Goal: Information Seeking & Learning: Learn about a topic

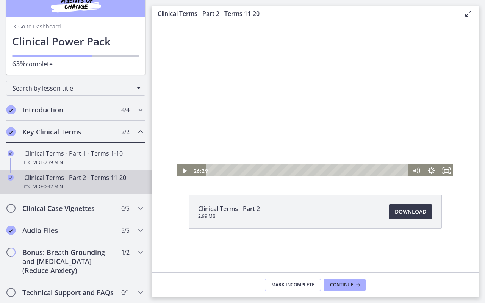
scroll to position [14, 0]
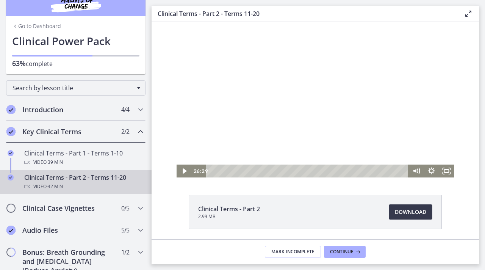
click at [467, 13] on icon at bounding box center [468, 13] width 9 height 9
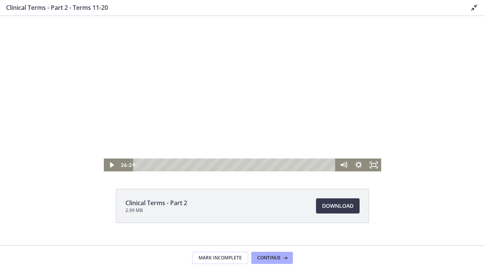
click at [238, 103] on div at bounding box center [243, 93] width 278 height 155
click at [374, 165] on icon "Fullscreen" at bounding box center [373, 164] width 15 height 13
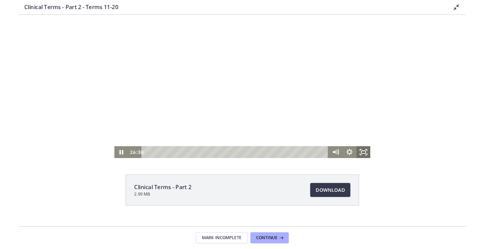
scroll to position [14, 0]
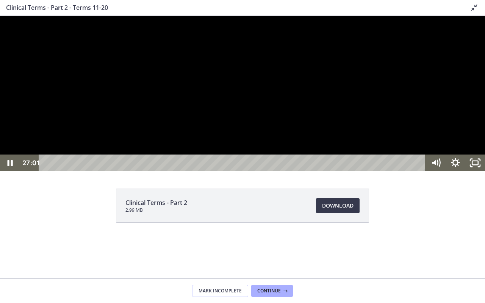
click at [342, 171] on div at bounding box center [242, 93] width 485 height 155
click at [316, 171] on div at bounding box center [242, 93] width 485 height 155
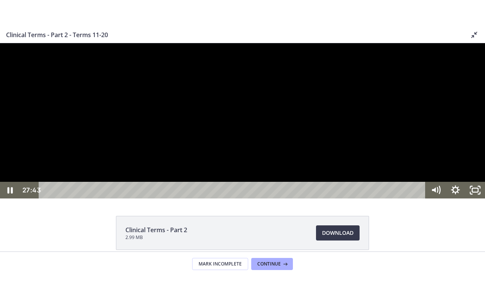
scroll to position [14, 0]
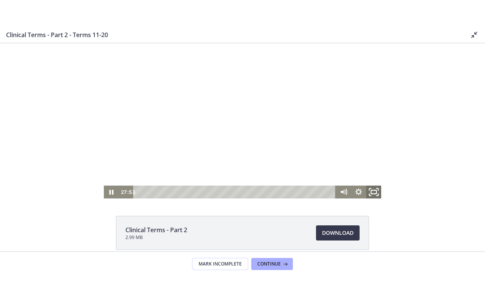
click at [371, 192] on rect "Fullscreen" at bounding box center [373, 192] width 5 height 4
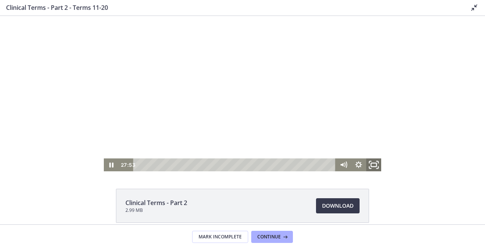
scroll to position [14, 0]
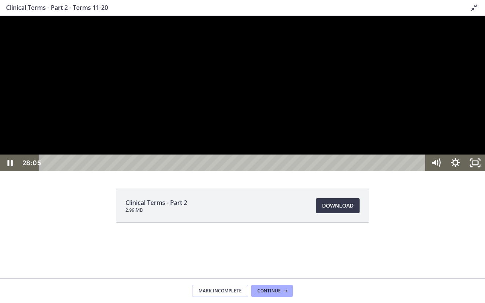
click at [251, 171] on div at bounding box center [242, 93] width 485 height 155
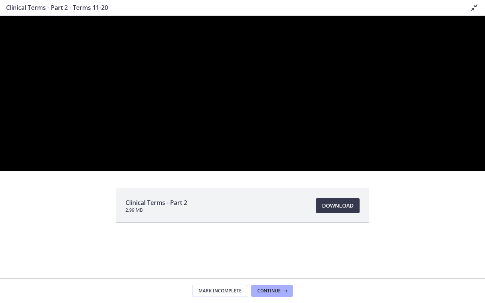
click at [251, 171] on div at bounding box center [242, 93] width 485 height 155
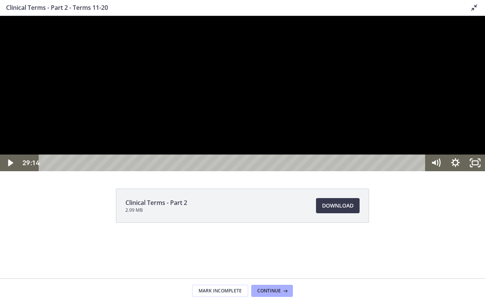
click at [251, 171] on div at bounding box center [242, 93] width 485 height 155
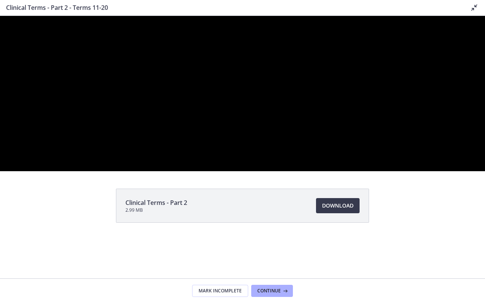
click at [251, 171] on div at bounding box center [242, 93] width 485 height 155
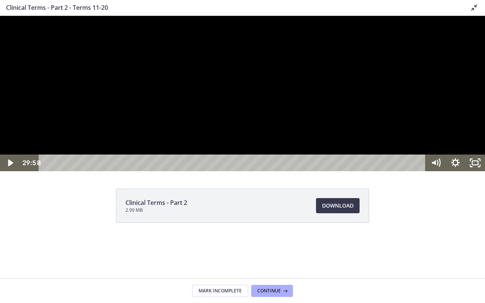
click at [254, 171] on div at bounding box center [242, 93] width 485 height 155
click at [199, 157] on div at bounding box center [242, 93] width 485 height 155
click at [198, 152] on div at bounding box center [242, 93] width 485 height 155
click at [175, 147] on div at bounding box center [242, 93] width 485 height 155
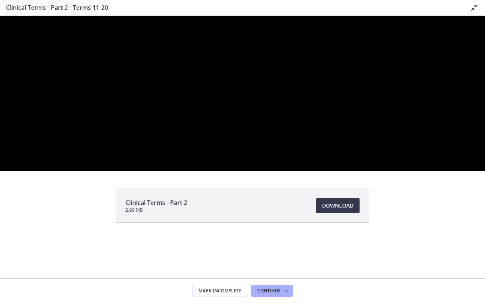
click at [175, 147] on div at bounding box center [242, 93] width 485 height 155
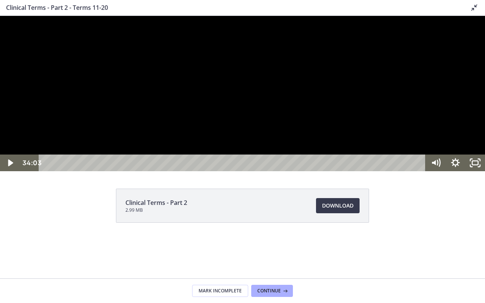
click at [180, 126] on div at bounding box center [242, 93] width 485 height 155
click at [304, 171] on div at bounding box center [242, 93] width 485 height 155
click at [227, 149] on div "Click for sound @keyframes VOLUME_SMALL_WAVE_FLASH { 0% { opacity: 0; } 33% { o…" at bounding box center [242, 93] width 485 height 155
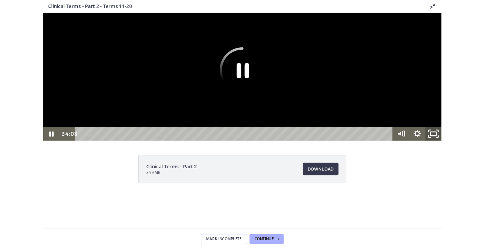
drag, startPoint x: 518, startPoint y: 311, endPoint x: 518, endPoint y: 278, distance: 33.4
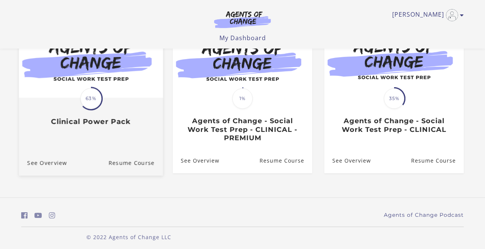
click at [96, 94] on span "63%" at bounding box center [90, 98] width 21 height 21
